Goal: Check status: Check status

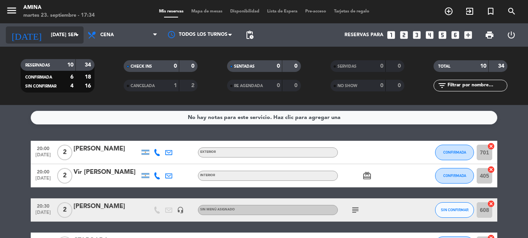
click at [51, 31] on input "[DATE] sep." at bounding box center [80, 34] width 66 height 13
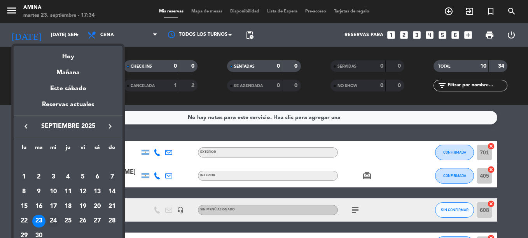
click at [52, 222] on div "24" at bounding box center [53, 221] width 13 height 13
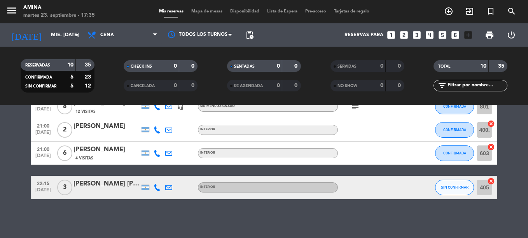
scroll to position [208, 0]
click at [60, 34] on input "mié. [DATE]" at bounding box center [80, 34] width 66 height 13
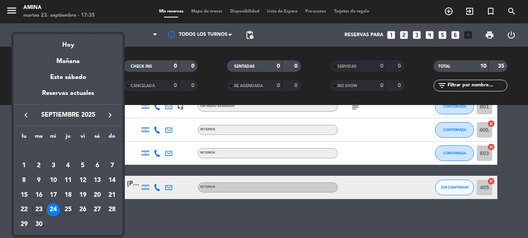
click at [67, 208] on div "25" at bounding box center [67, 209] width 13 height 13
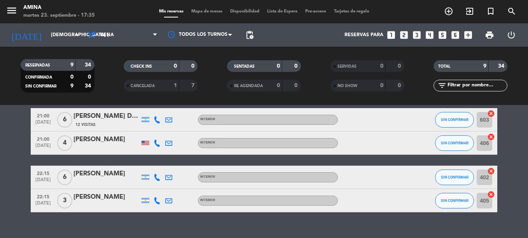
scroll to position [184, 0]
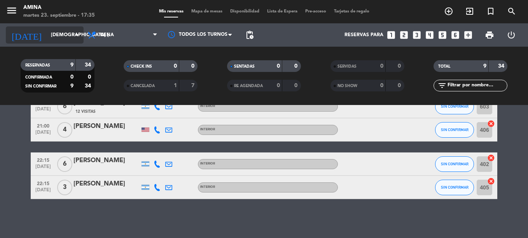
click at [56, 42] on input "[DEMOGRAPHIC_DATA] [DATE]" at bounding box center [80, 34] width 66 height 13
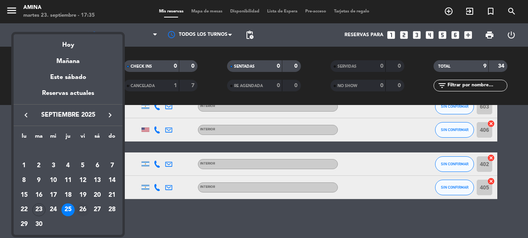
click at [80, 208] on div "26" at bounding box center [82, 209] width 13 height 13
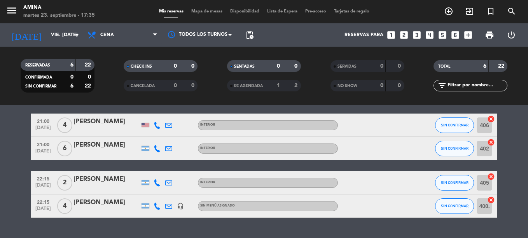
scroll to position [0, 0]
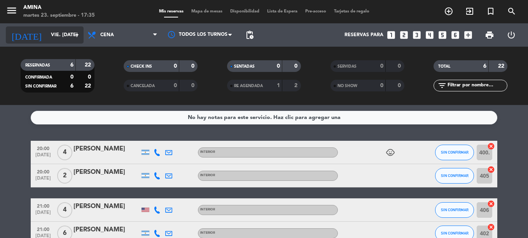
click at [62, 36] on input "vie. [DATE]" at bounding box center [80, 34] width 66 height 13
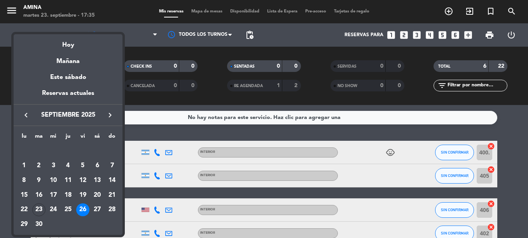
drag, startPoint x: 100, startPoint y: 210, endPoint x: 95, endPoint y: 206, distance: 6.6
click at [95, 206] on div "27" at bounding box center [97, 209] width 13 height 13
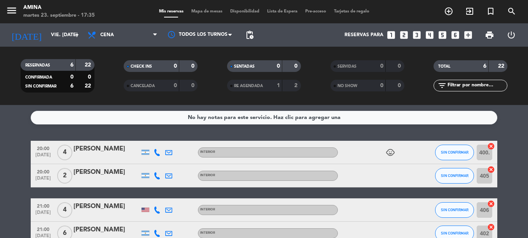
type input "sáb. [DATE]"
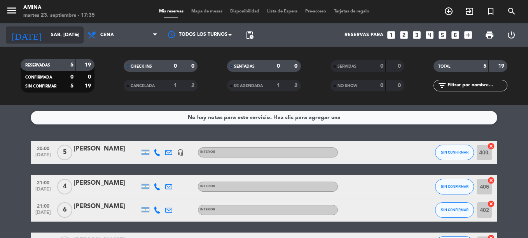
click at [61, 33] on input "sáb. [DATE]" at bounding box center [80, 34] width 66 height 13
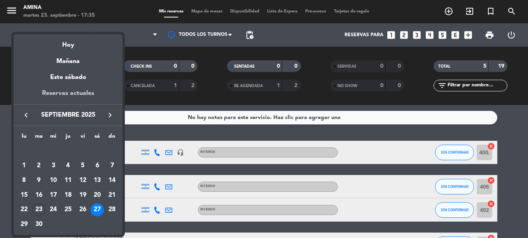
click at [66, 91] on div "Reservas actuales" at bounding box center [68, 96] width 109 height 16
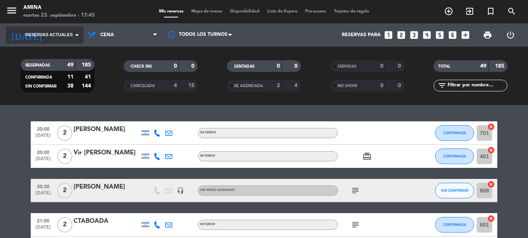
click at [49, 30] on input at bounding box center [80, 34] width 66 height 13
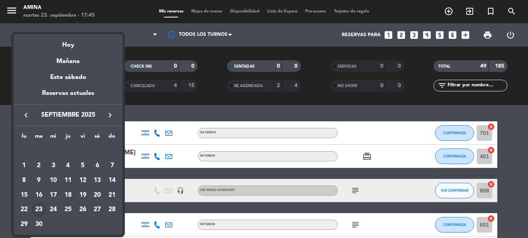
click at [35, 205] on div "23" at bounding box center [38, 209] width 13 height 13
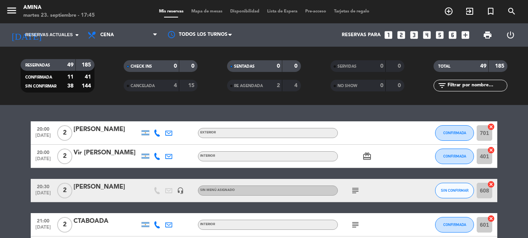
type input "[DATE] sep."
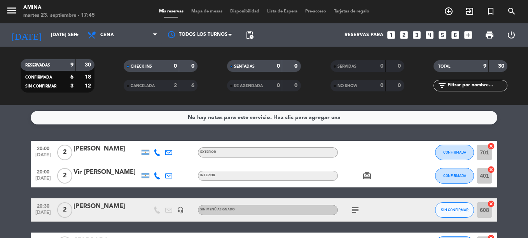
click at [181, 89] on div "6" at bounding box center [188, 85] width 15 height 9
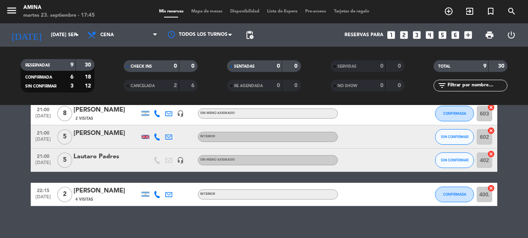
scroll to position [178, 0]
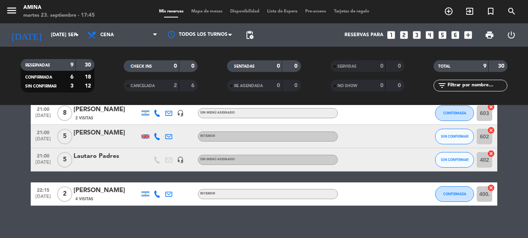
click at [178, 161] on icon "headset_mic" at bounding box center [180, 159] width 7 height 7
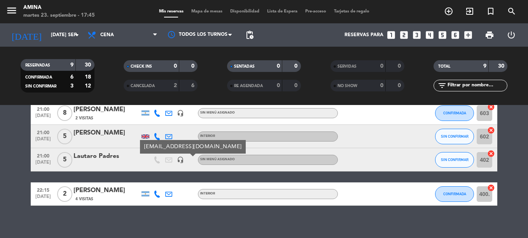
click at [178, 161] on icon "headset_mic" at bounding box center [180, 159] width 7 height 7
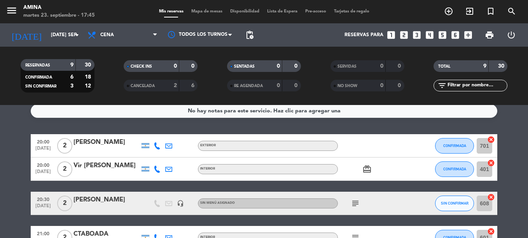
scroll to position [6, 0]
